Goal: Navigation & Orientation: Understand site structure

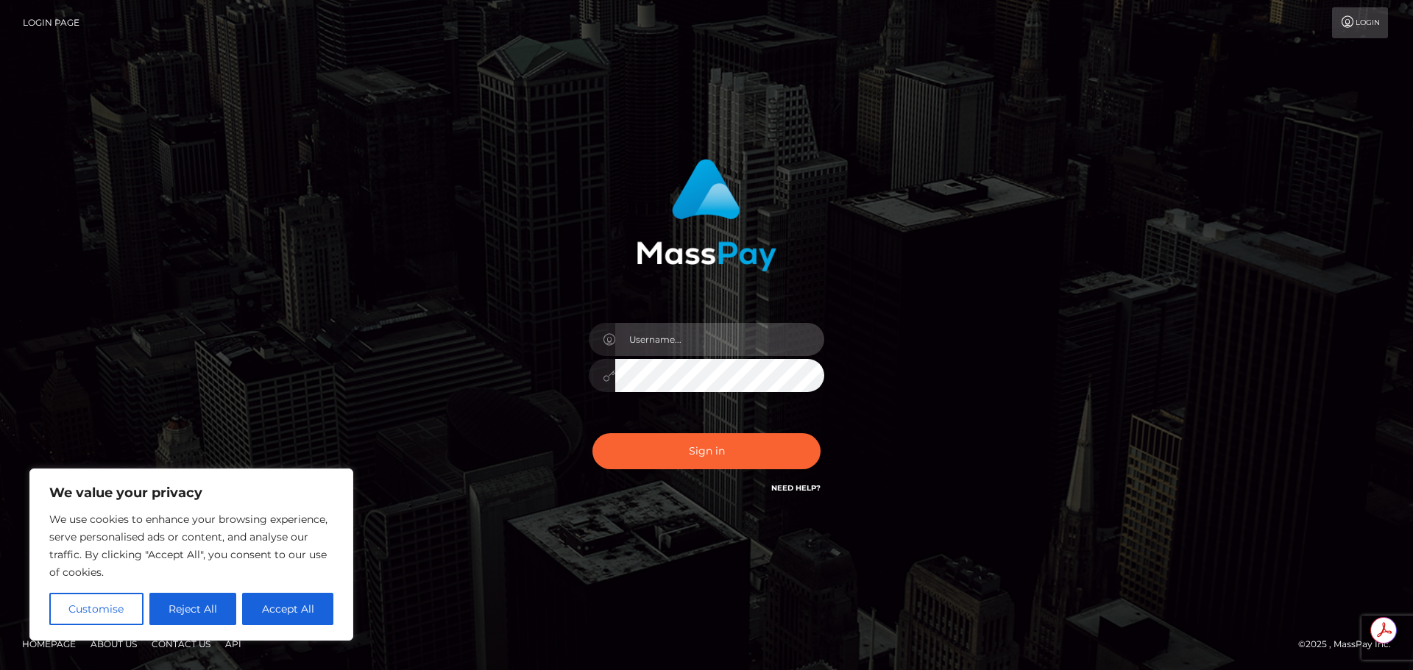
click at [702, 349] on input "text" at bounding box center [719, 339] width 209 height 33
type input "Michelle.T"
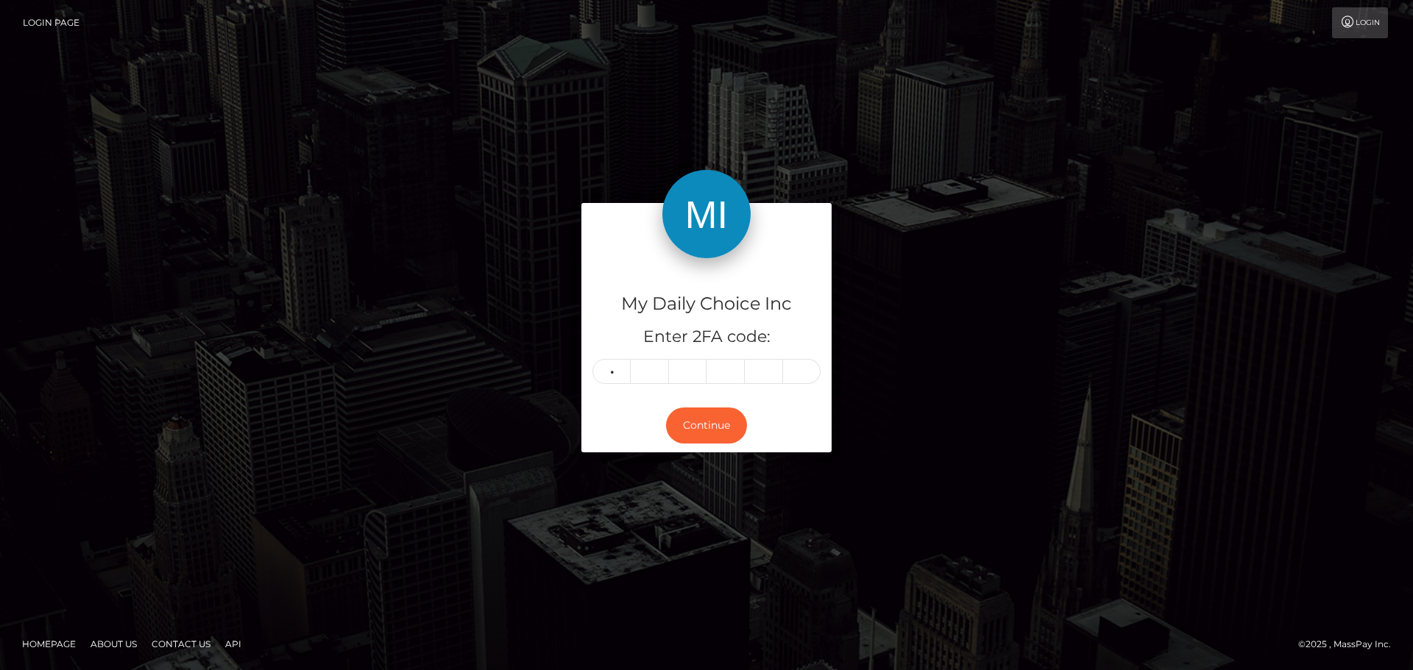
type input "8"
type input "4"
type input "2"
type input "4"
type input "5"
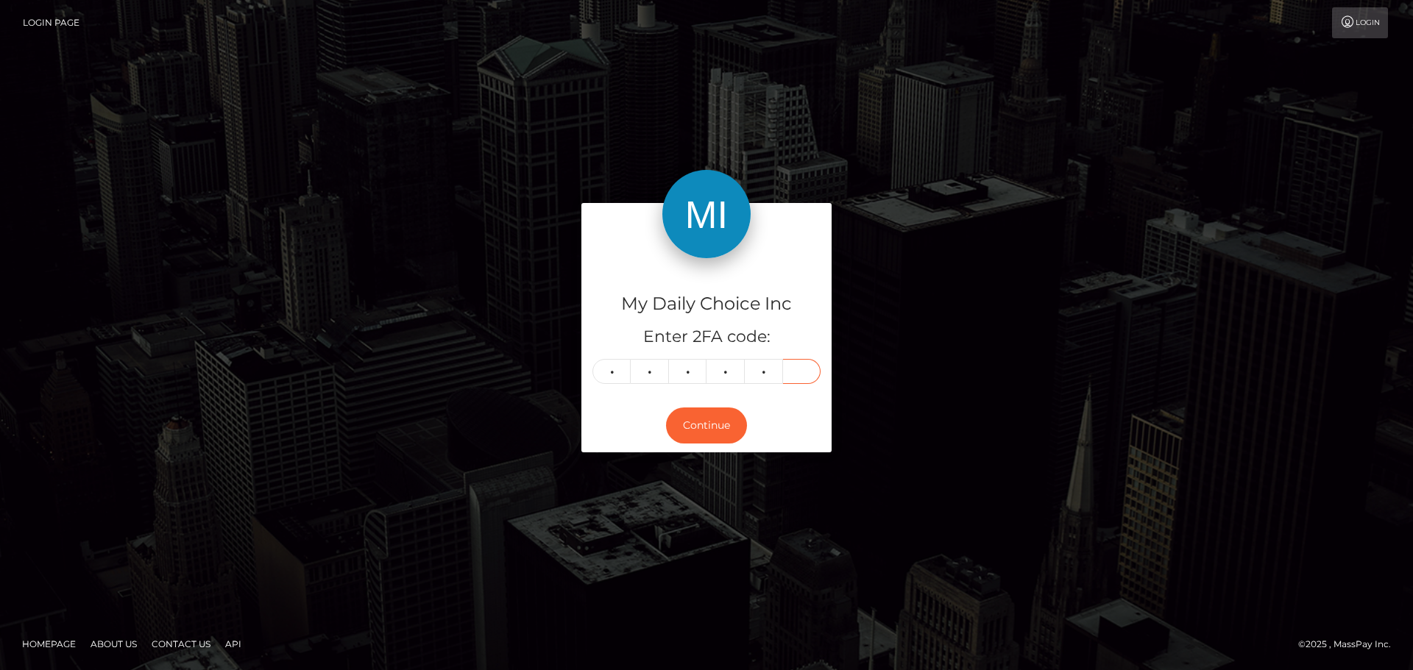
type input "1"
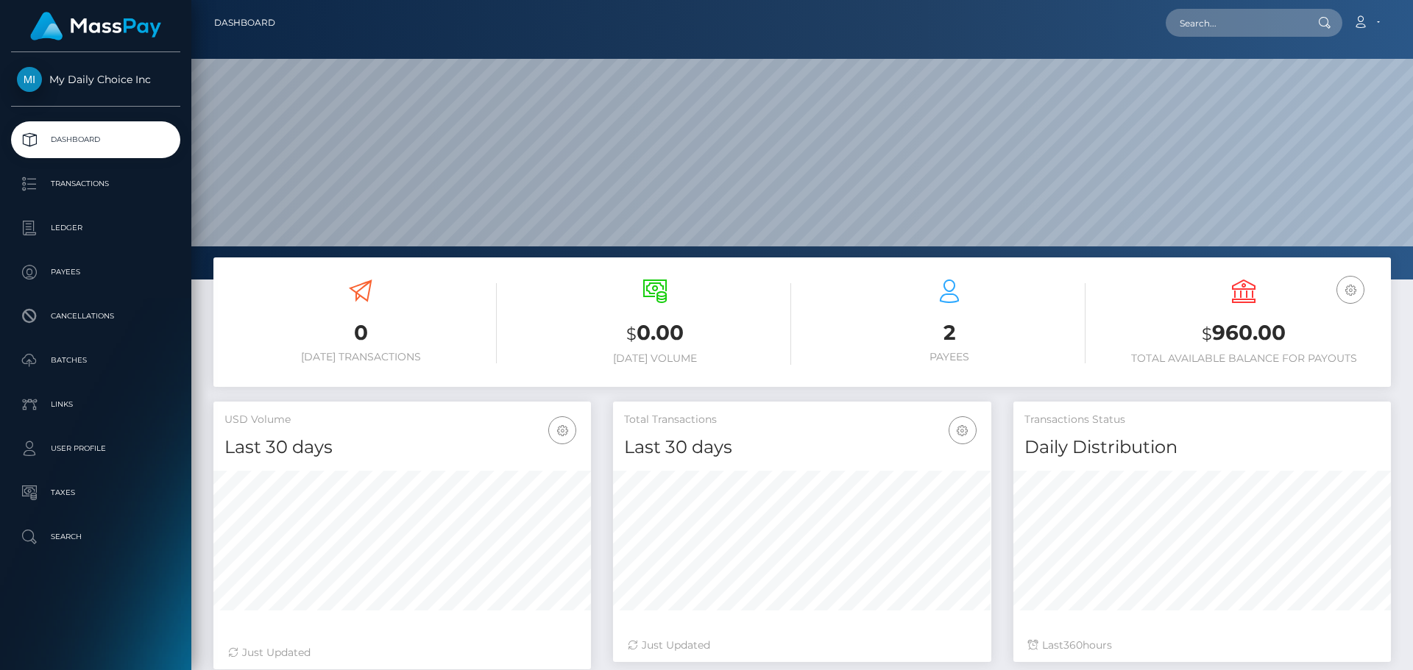
scroll to position [261, 378]
click at [97, 356] on p "Batches" at bounding box center [95, 360] width 157 height 22
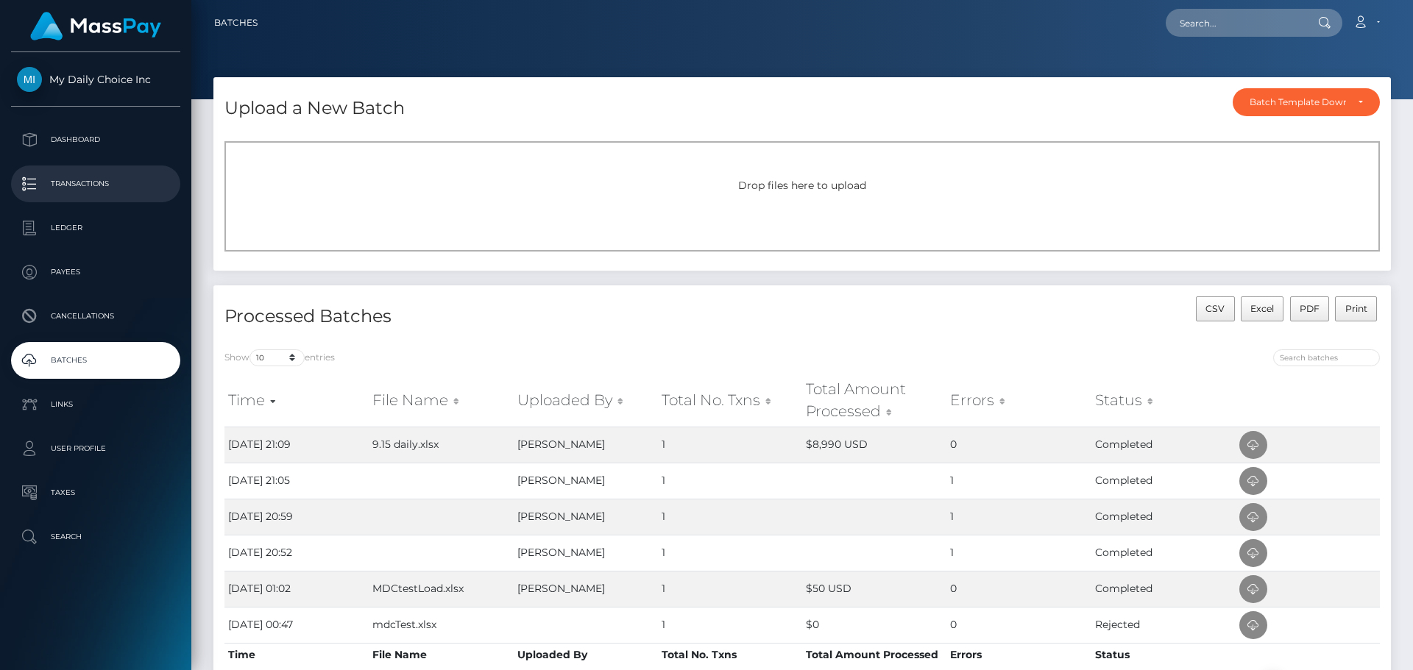
click at [77, 185] on p "Transactions" at bounding box center [95, 184] width 157 height 22
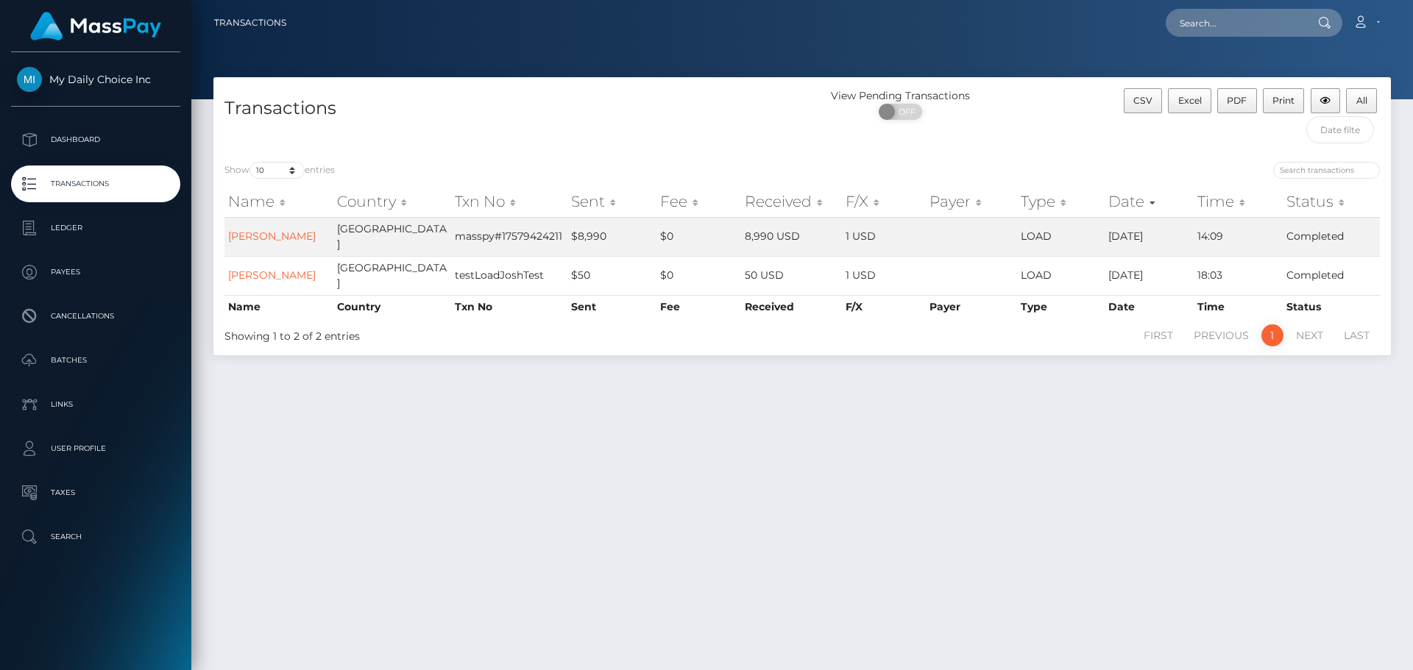
click at [781, 501] on div "Transactions View Pending Transactions ON OFF CSV Excel PDF Print All Show 10 2…" at bounding box center [801, 367] width 1221 height 580
click at [90, 266] on p "Payees" at bounding box center [95, 272] width 157 height 22
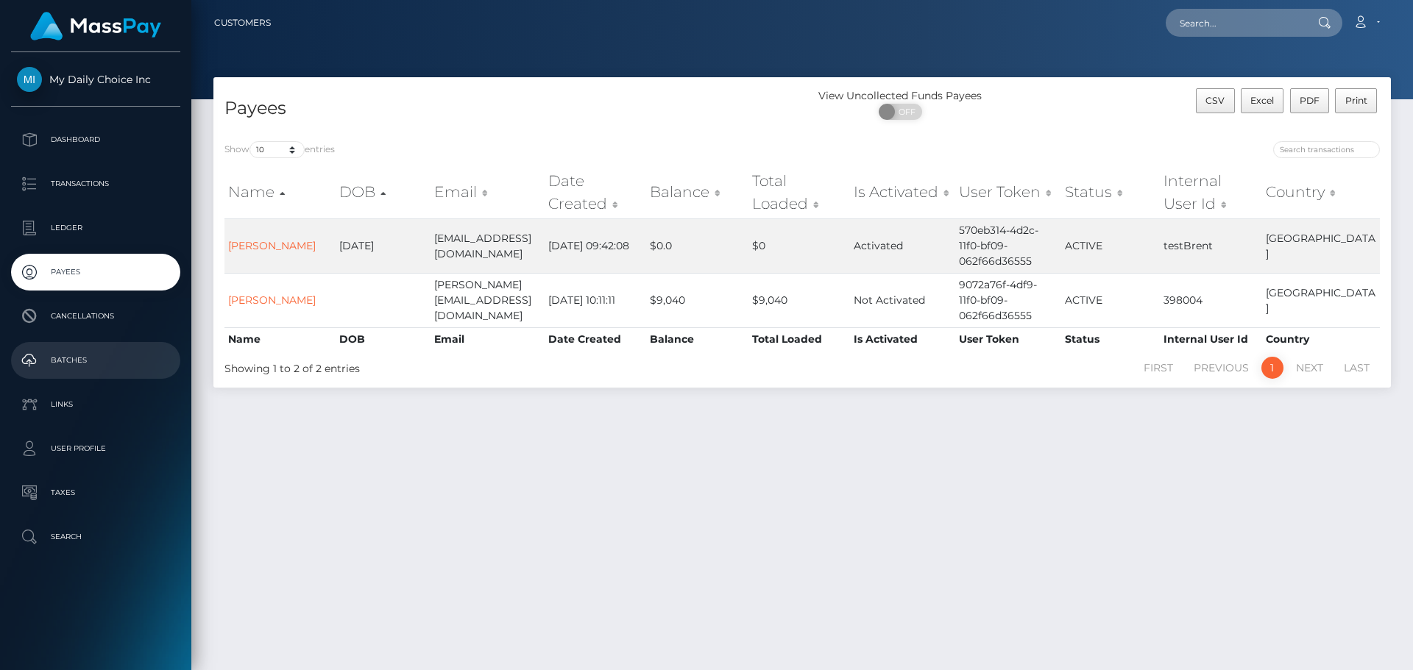
click at [83, 362] on p "Batches" at bounding box center [95, 360] width 157 height 22
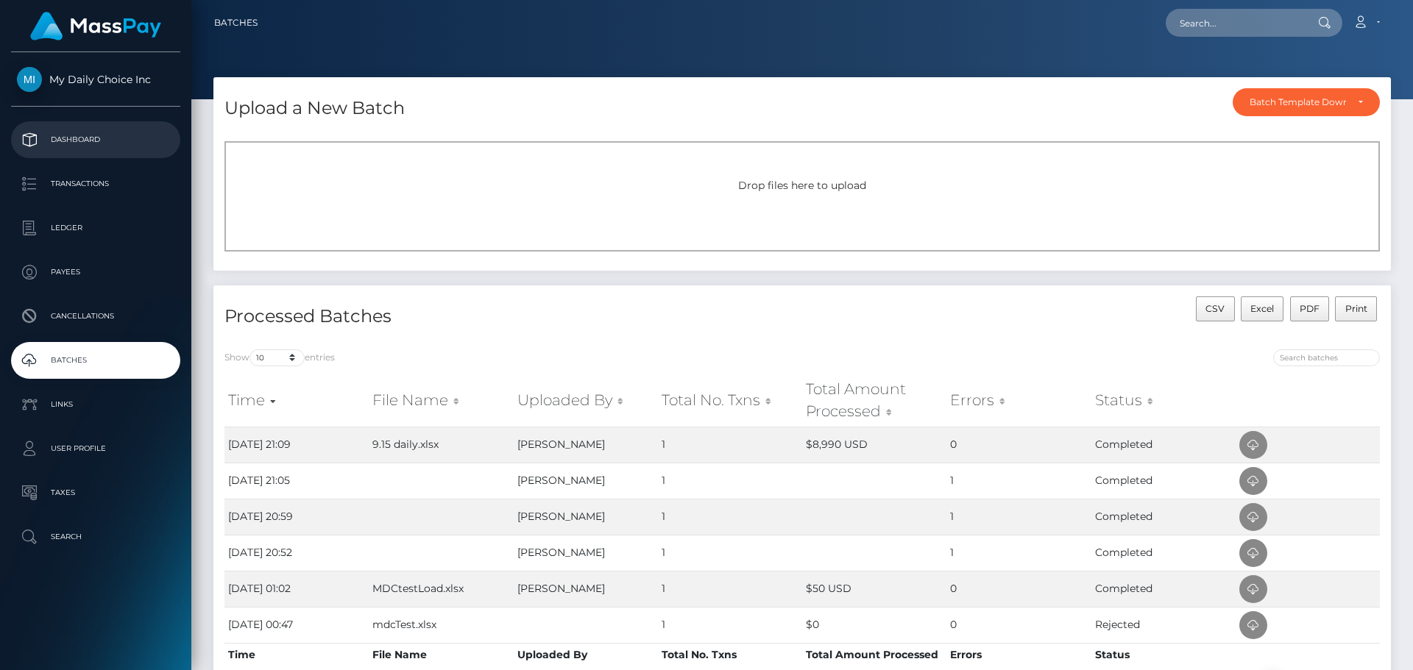
click at [104, 136] on p "Dashboard" at bounding box center [95, 140] width 157 height 22
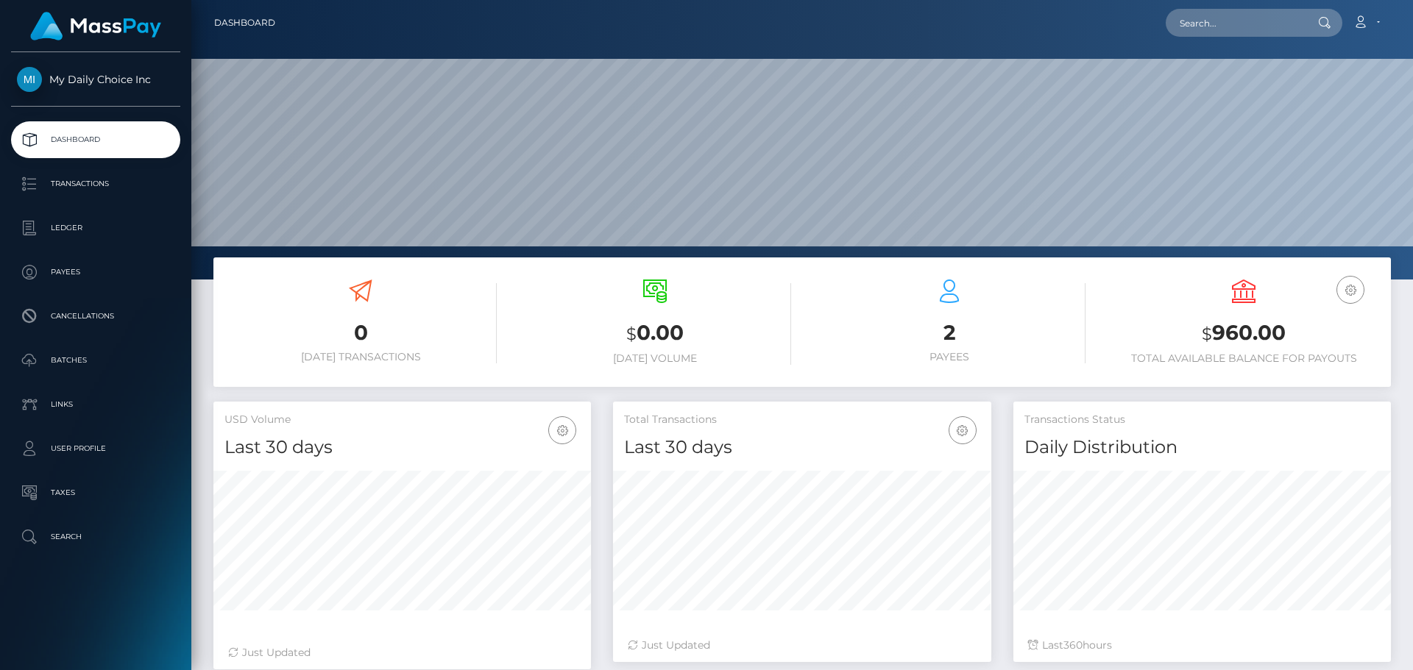
scroll to position [261, 378]
